Goal: Transaction & Acquisition: Purchase product/service

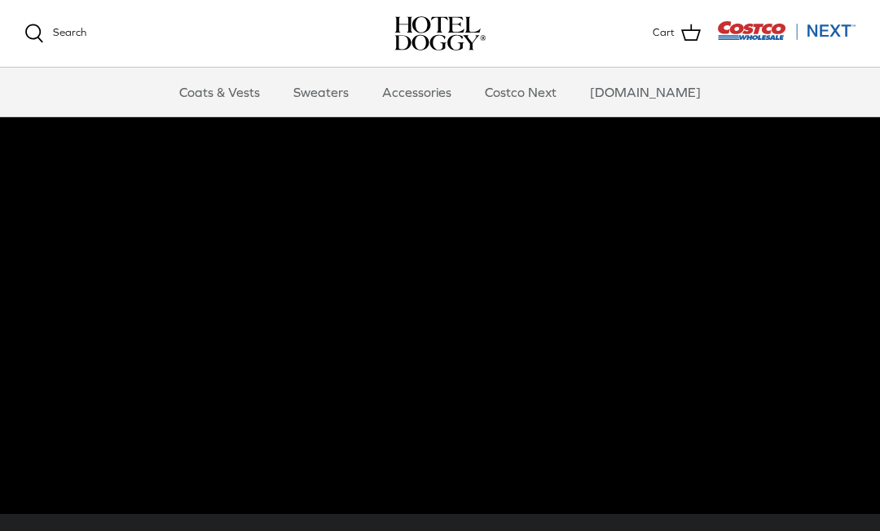
scroll to position [84, 0]
click at [441, 101] on link "Accessories" at bounding box center [416, 92] width 99 height 49
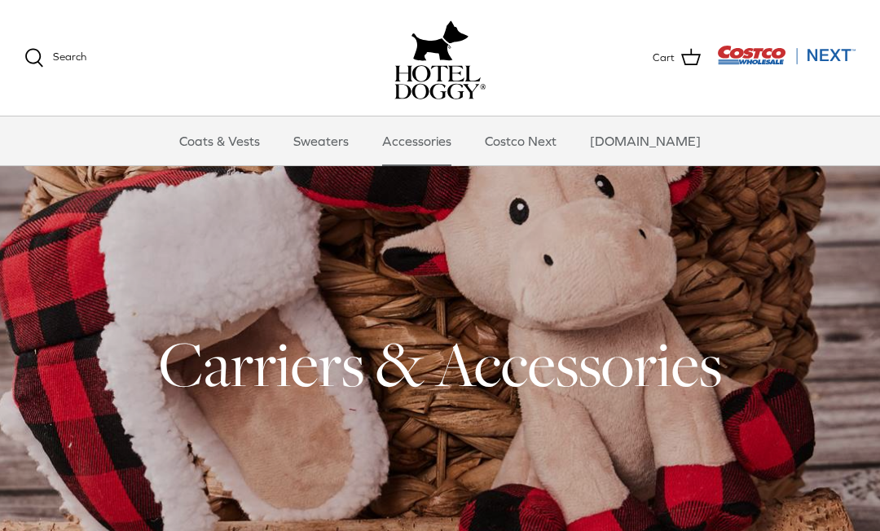
scroll to position [32, 0]
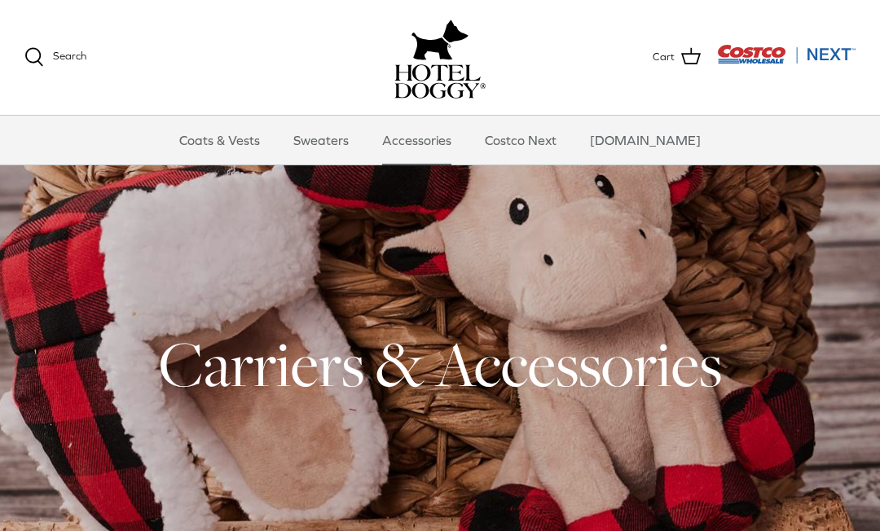
click at [64, 64] on link "Search" at bounding box center [55, 58] width 62 height 20
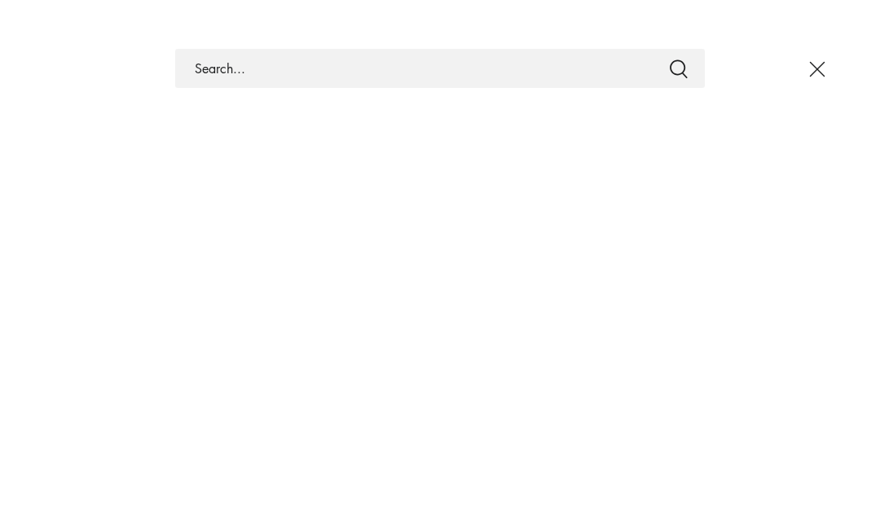
click at [205, 68] on input "Search Store" at bounding box center [439, 68] width 529 height 39
type input "Leashes"
click at [678, 68] on button "Submit" at bounding box center [679, 68] width 20 height 21
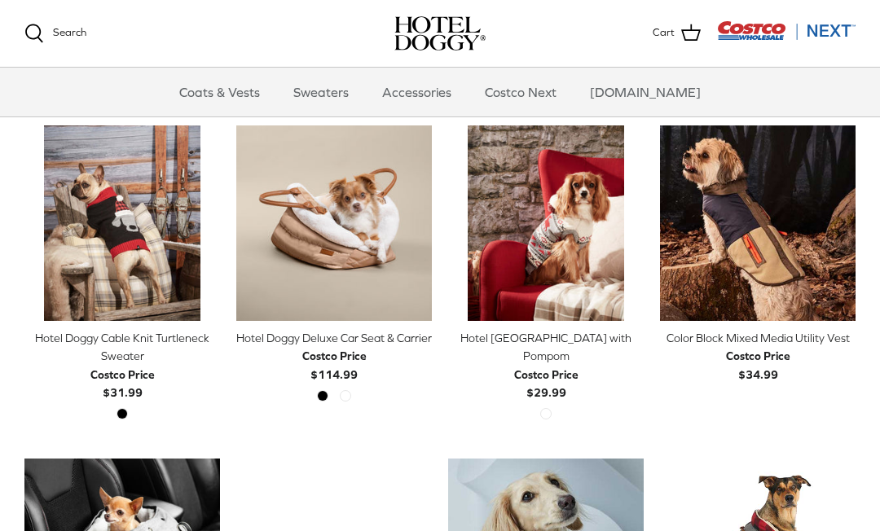
scroll to position [54, 0]
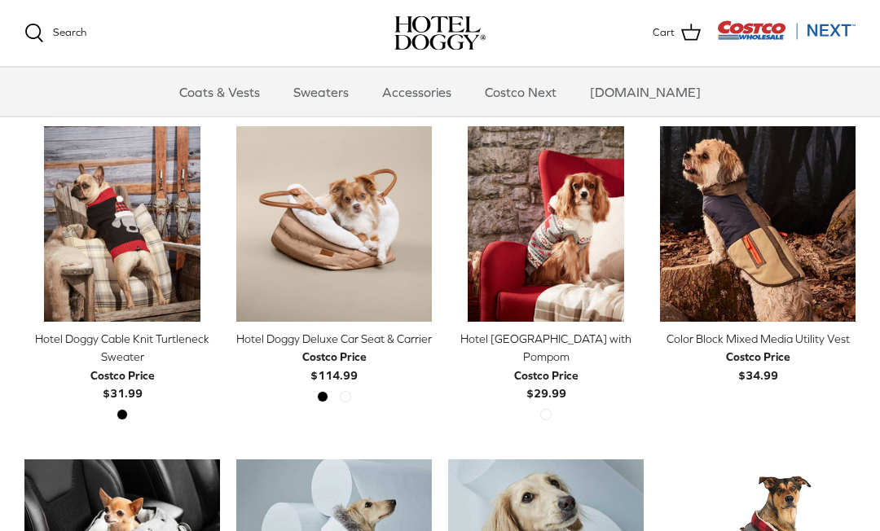
click at [748, 296] on link "Quick buy" at bounding box center [757, 297] width 179 height 33
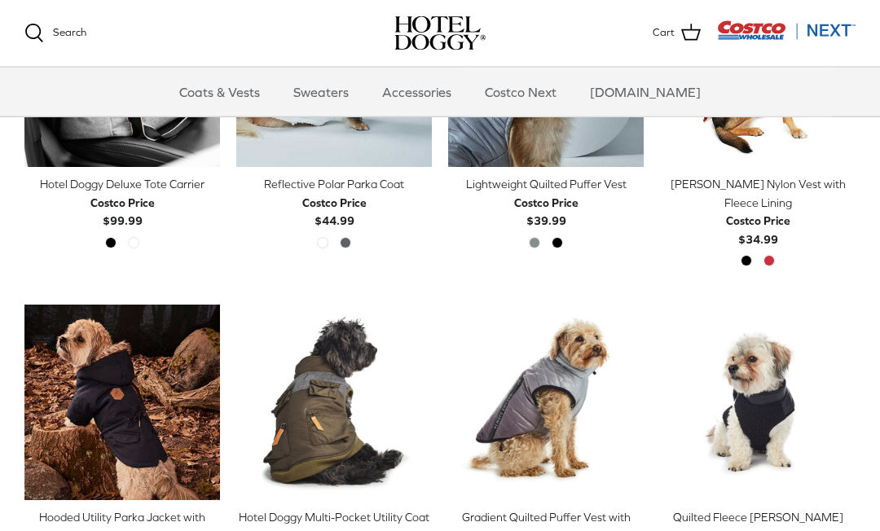
scroll to position [1576, 0]
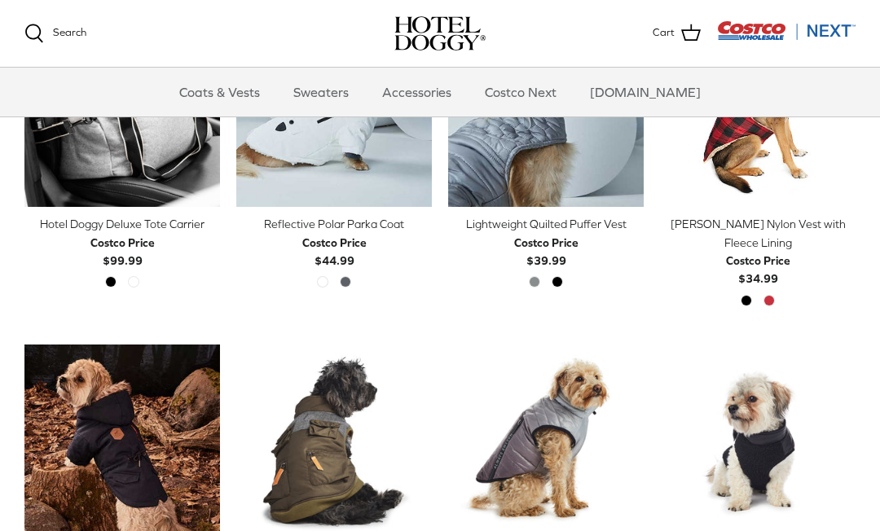
click at [430, 94] on link "Accessories" at bounding box center [416, 92] width 99 height 49
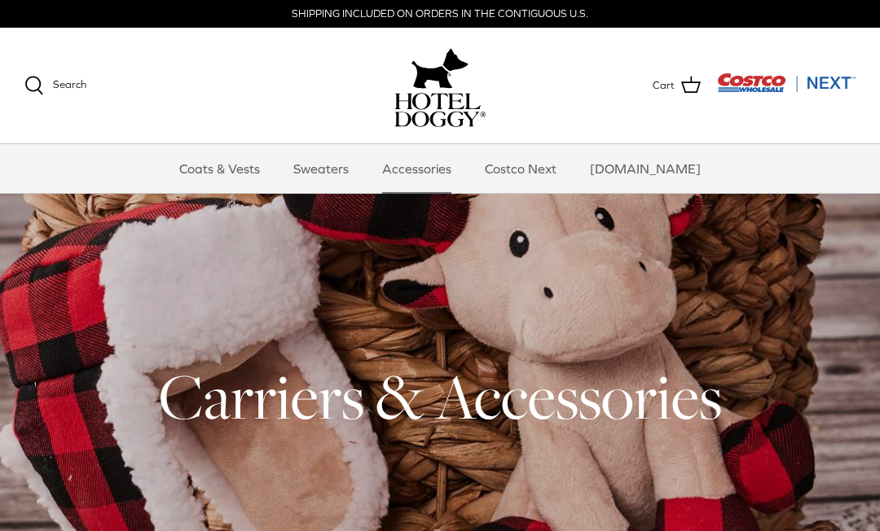
click at [537, 176] on link "Costco Next" at bounding box center [520, 168] width 101 height 49
